Goal: Information Seeking & Learning: Learn about a topic

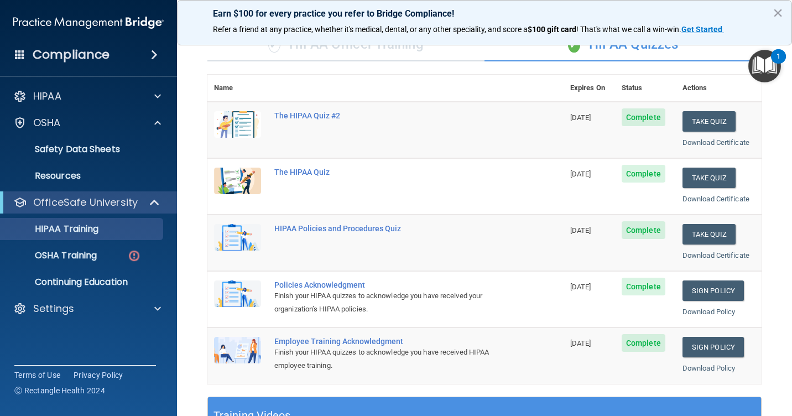
scroll to position [55, 0]
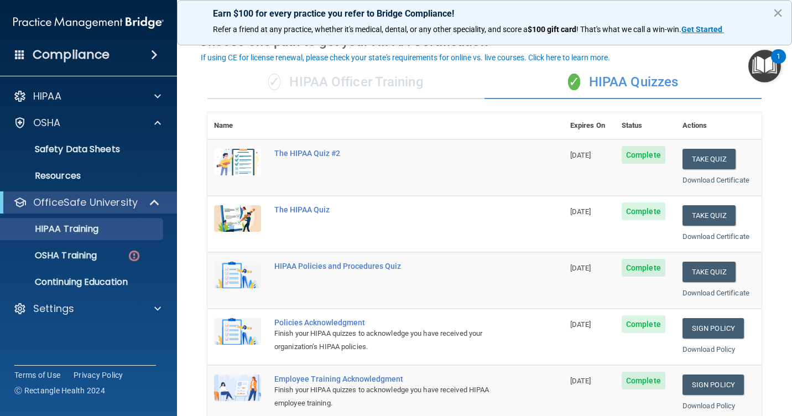
click at [247, 213] on img at bounding box center [237, 218] width 47 height 27
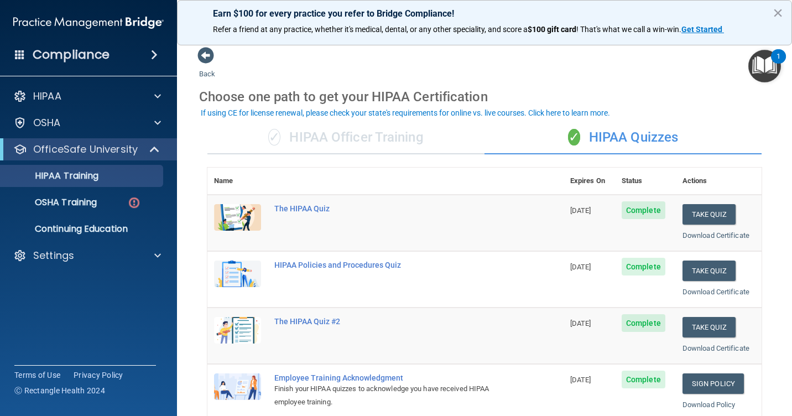
click at [565, 209] on span "Complete" at bounding box center [643, 210] width 44 height 18
click at [565, 295] on link "Download Certificate" at bounding box center [715, 291] width 67 height 8
click at [565, 237] on link "Download Certificate" at bounding box center [715, 235] width 67 height 8
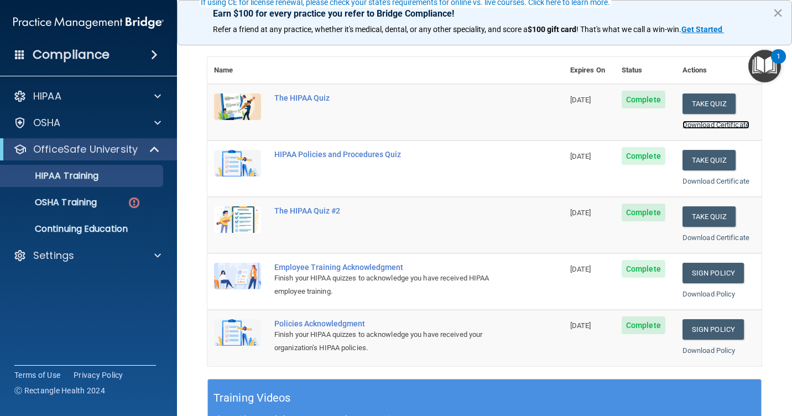
scroll to position [166, 0]
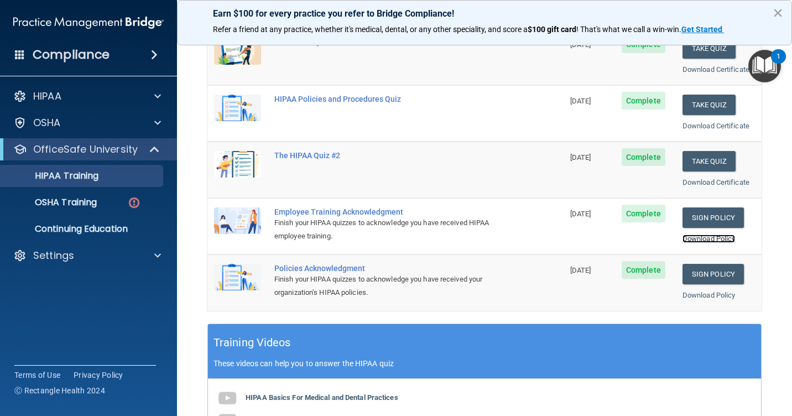
click at [565, 235] on link "Download Policy" at bounding box center [708, 238] width 53 height 8
click at [565, 297] on link "Download Policy" at bounding box center [708, 295] width 53 height 8
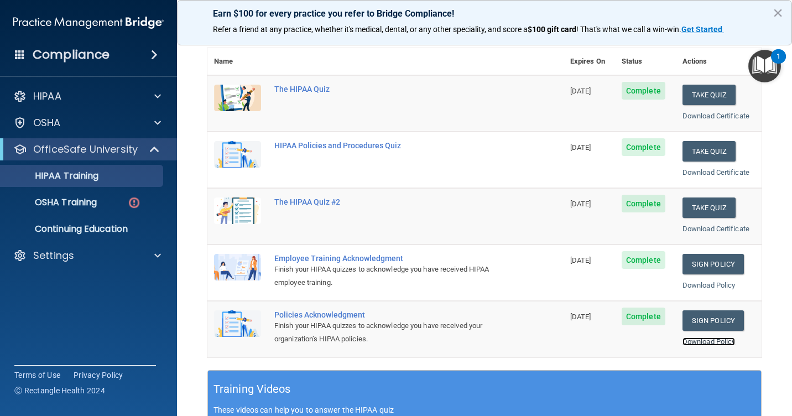
scroll to position [55, 0]
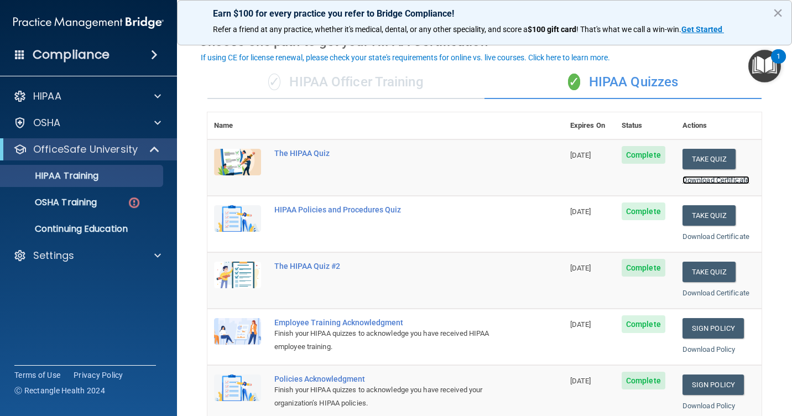
click at [565, 182] on link "Download Certificate" at bounding box center [715, 180] width 67 height 8
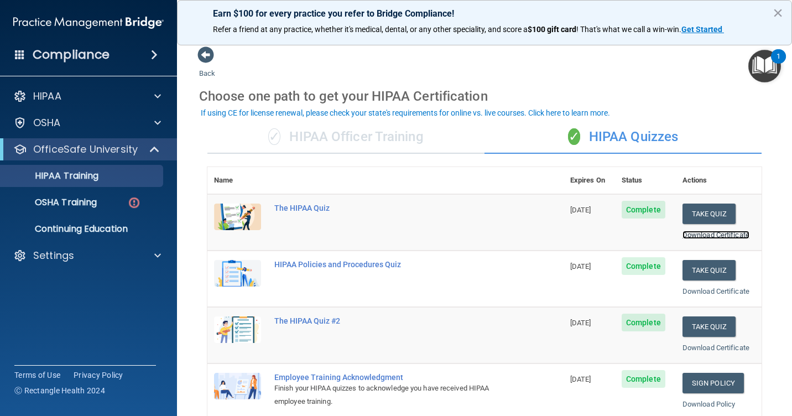
scroll to position [0, 0]
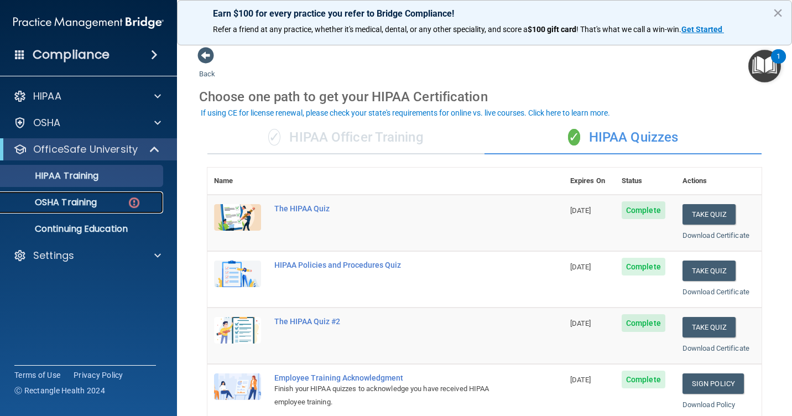
click at [70, 200] on p "OSHA Training" at bounding box center [52, 202] width 90 height 11
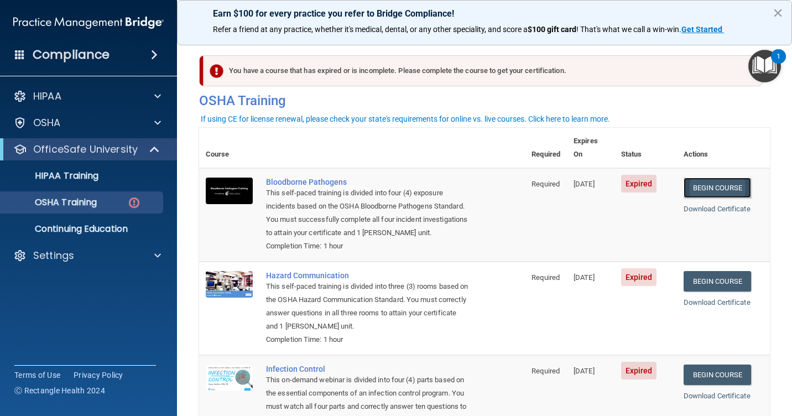
click at [565, 177] on link "Begin Course" at bounding box center [716, 187] width 67 height 20
